Goal: Entertainment & Leisure: Consume media (video, audio)

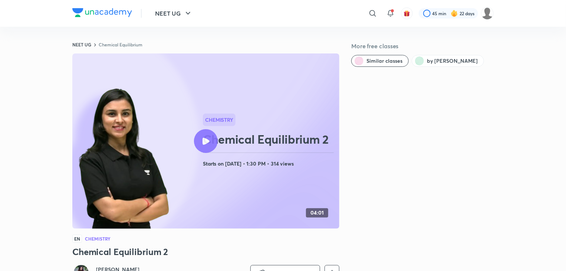
click at [217, 164] on h4 "Starts on [DATE] • 1:30 PM • 314 views" at bounding box center [270, 164] width 134 height 10
click at [207, 143] on icon at bounding box center [206, 141] width 7 height 7
click at [202, 143] on div at bounding box center [206, 141] width 24 height 24
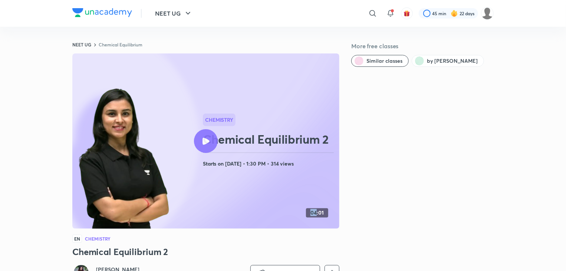
click at [202, 143] on div at bounding box center [206, 141] width 24 height 24
click at [243, 196] on icon at bounding box center [229, 160] width 574 height 365
click at [244, 195] on icon at bounding box center [229, 160] width 574 height 365
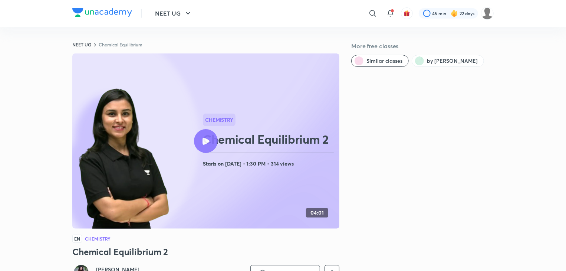
click at [163, 183] on img at bounding box center [124, 159] width 95 height 146
click at [212, 137] on div at bounding box center [206, 141] width 24 height 24
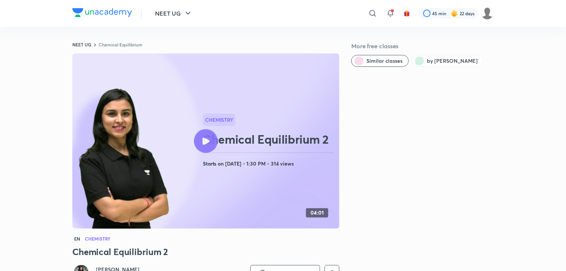
click at [271, 127] on div "Chemistry Chemical Equilibrium 2 Starts on Aug 22, 2025 • 1:30 PM • 314 views" at bounding box center [270, 141] width 134 height 55
click at [201, 150] on div at bounding box center [206, 141] width 24 height 24
click at [199, 151] on circle at bounding box center [80, 141] width 240 height 240
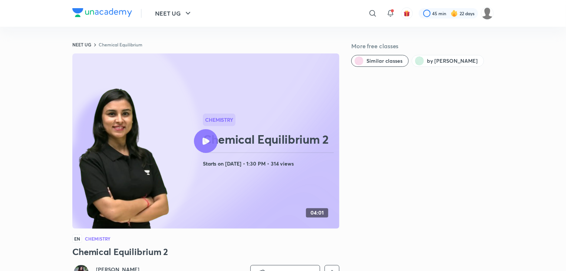
click at [222, 189] on rect at bounding box center [205, 140] width 267 height 175
click at [208, 148] on div at bounding box center [206, 141] width 24 height 24
